Goal: Information Seeking & Learning: Learn about a topic

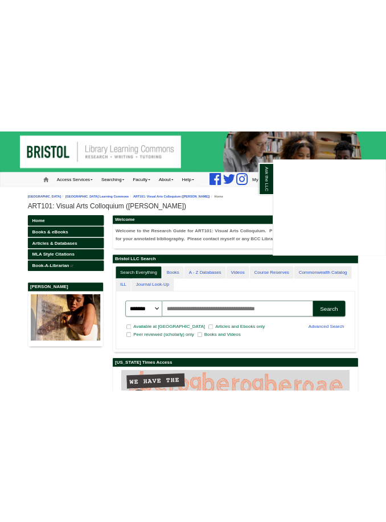
scroll to position [265, 384]
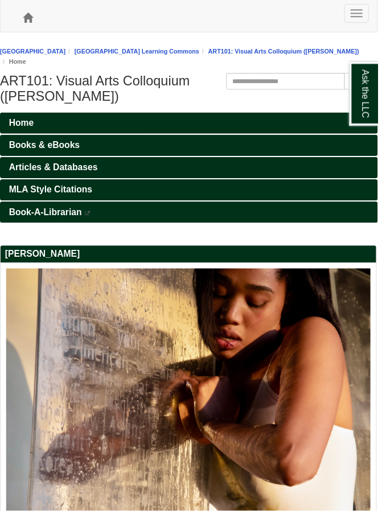
click at [177, 154] on link "Books & eBooks" at bounding box center [193, 149] width 386 height 22
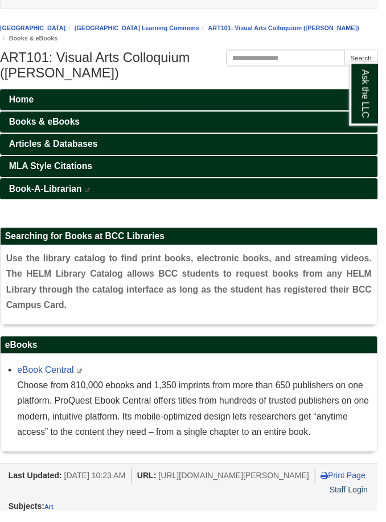
scroll to position [25, 0]
click at [63, 377] on link "eBook Central" at bounding box center [47, 378] width 58 height 10
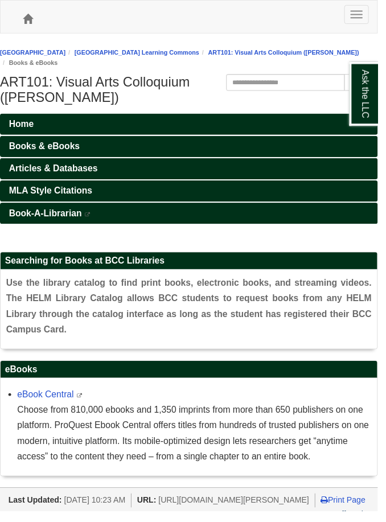
click at [219, 122] on link "Home" at bounding box center [193, 127] width 386 height 22
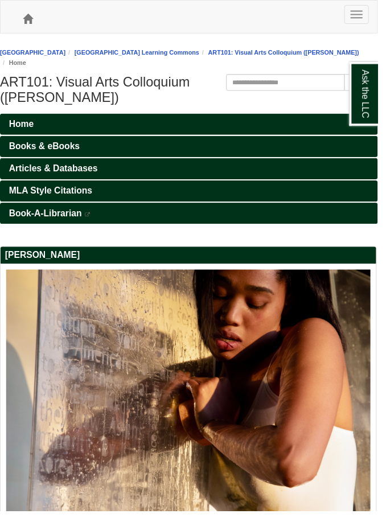
click at [113, 178] on link "Articles & Databases" at bounding box center [193, 173] width 386 height 22
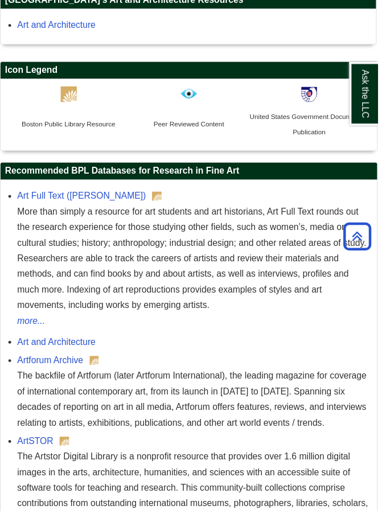
scroll to position [735, 0]
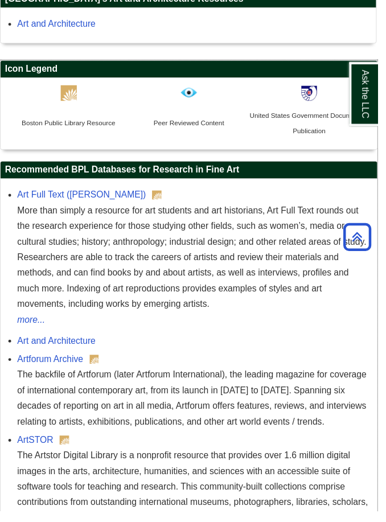
click at [116, 216] on div "More than simply a resource for art students and art historians, Art Full Text …" at bounding box center [199, 263] width 362 height 112
click at [109, 204] on link "Art Full Text (H.W. Wilson)" at bounding box center [84, 199] width 132 height 10
